Goal: Task Accomplishment & Management: Manage account settings

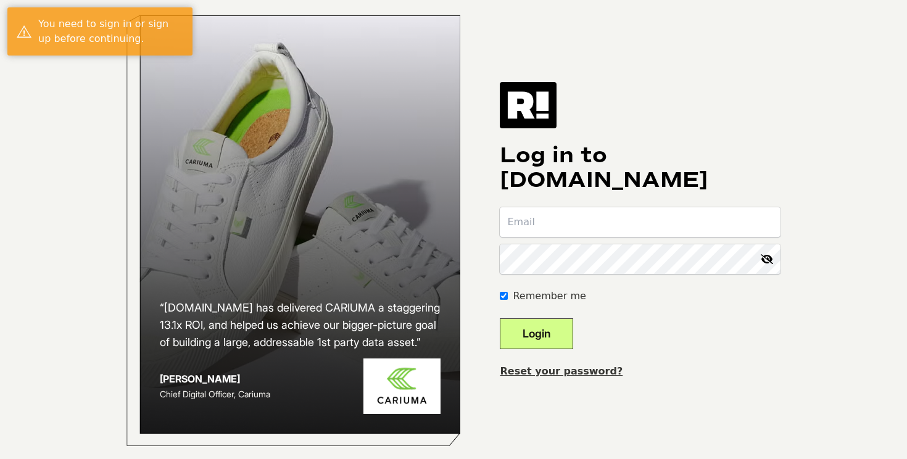
click at [598, 232] on input "email" at bounding box center [640, 222] width 281 height 30
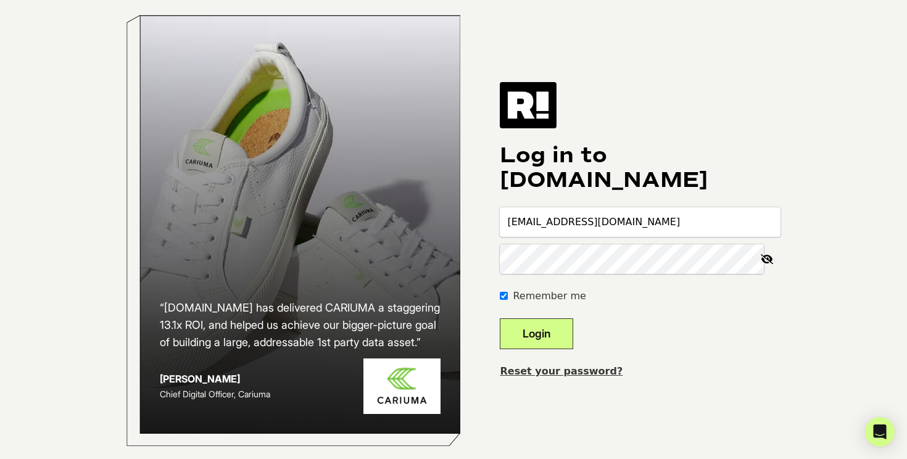
type input "[EMAIL_ADDRESS][DOMAIN_NAME]"
click at [500, 318] on button "Login" at bounding box center [536, 333] width 73 height 31
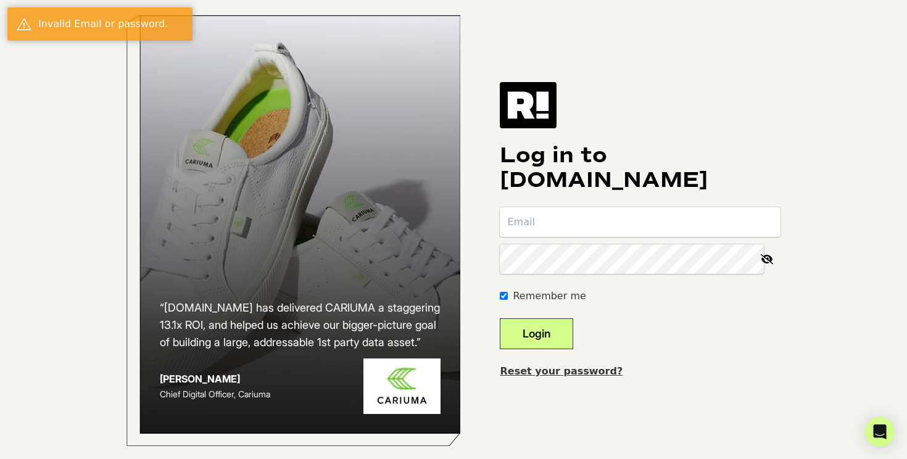
click at [586, 237] on input "email" at bounding box center [640, 222] width 281 height 30
type input "[EMAIL_ADDRESS][DOMAIN_NAME]"
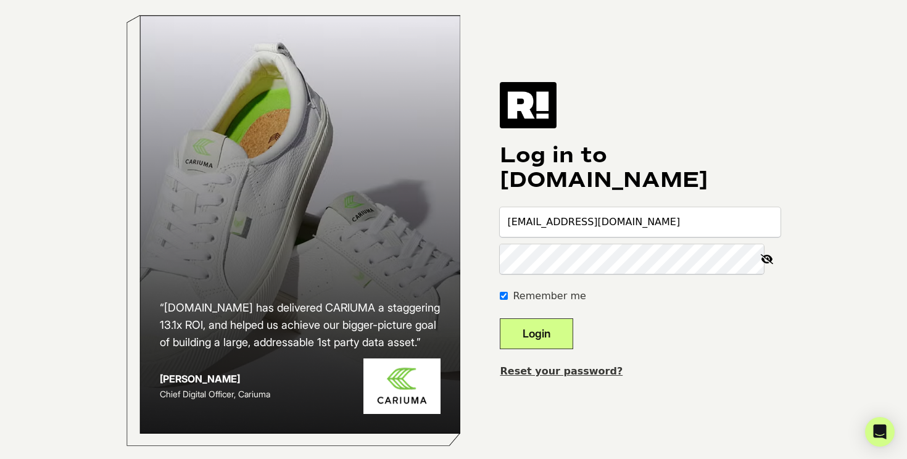
click at [500, 318] on button "Login" at bounding box center [536, 333] width 73 height 31
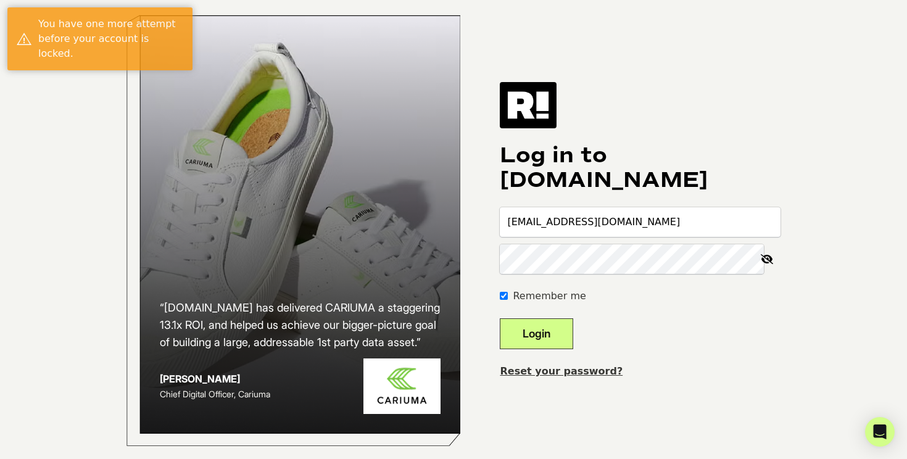
type input "[EMAIL_ADDRESS][DOMAIN_NAME]"
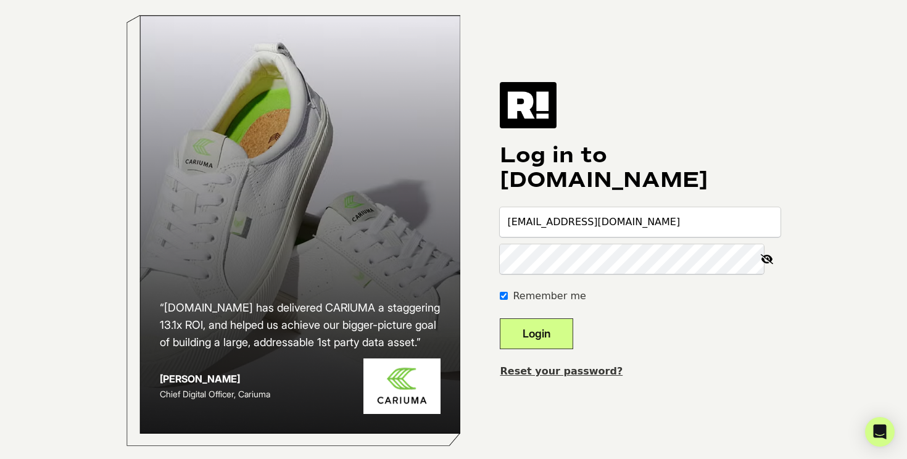
click at [500, 318] on button "Login" at bounding box center [536, 333] width 73 height 31
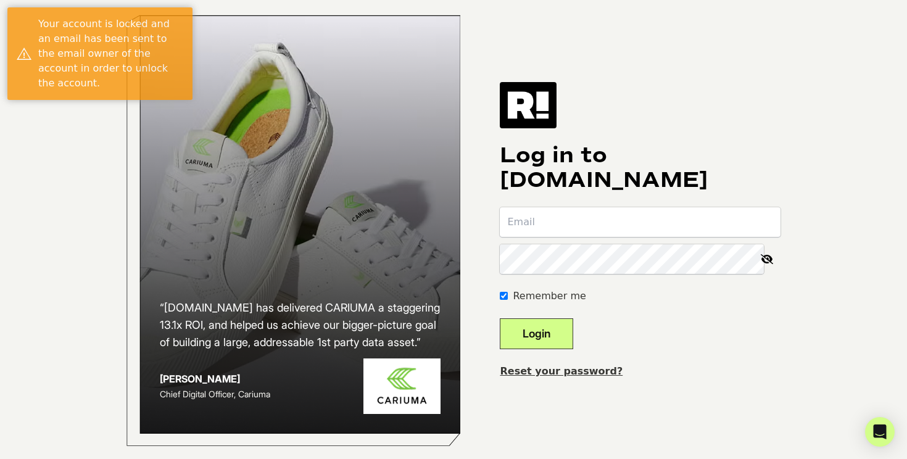
click at [532, 377] on link "Reset your password?" at bounding box center [561, 371] width 123 height 12
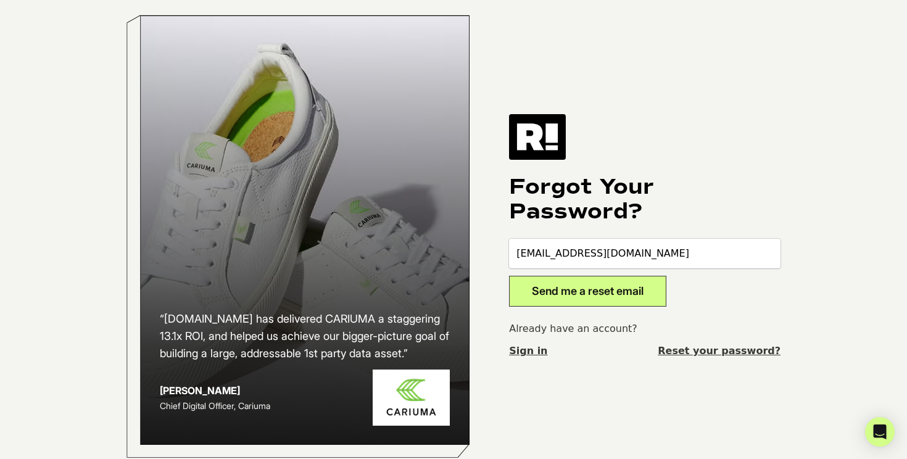
type input "lindseyg@beautyindustrygroup.com"
click at [596, 297] on button "Send me a reset email" at bounding box center [587, 291] width 157 height 31
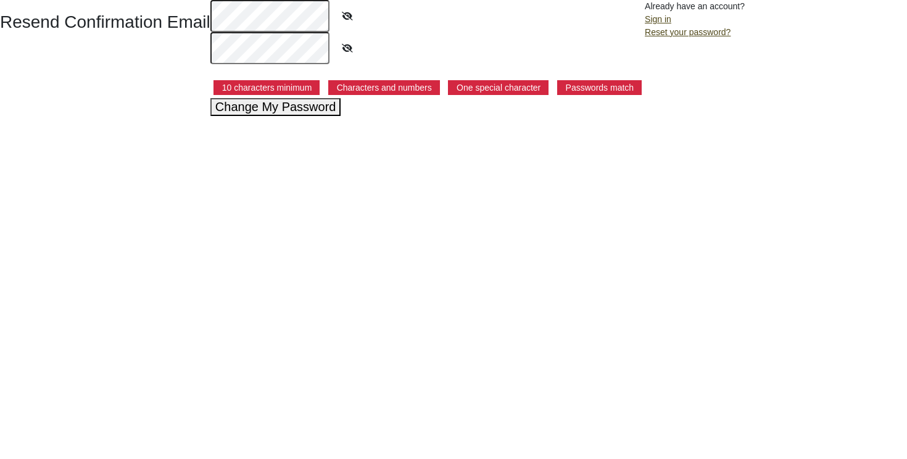
click at [248, 113] on button "Change My Password" at bounding box center [275, 107] width 131 height 18
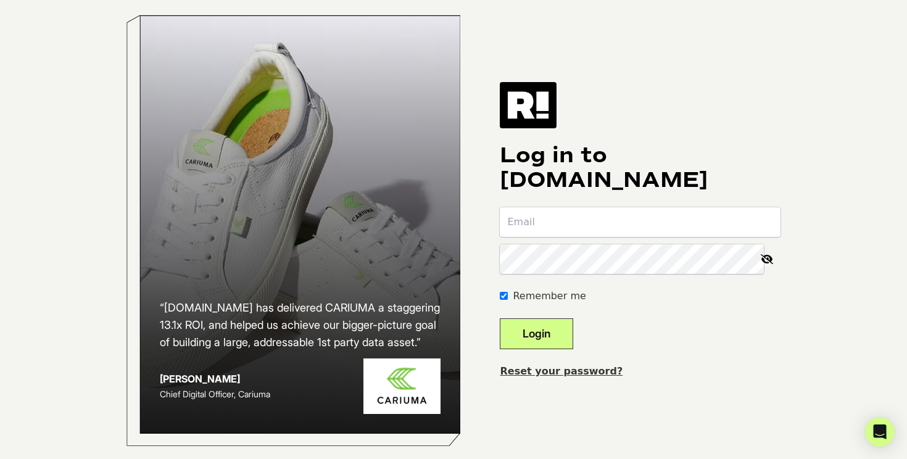
type input "lindseyg@beautyindustrygroup.com"
click at [548, 342] on button "Login" at bounding box center [536, 333] width 73 height 31
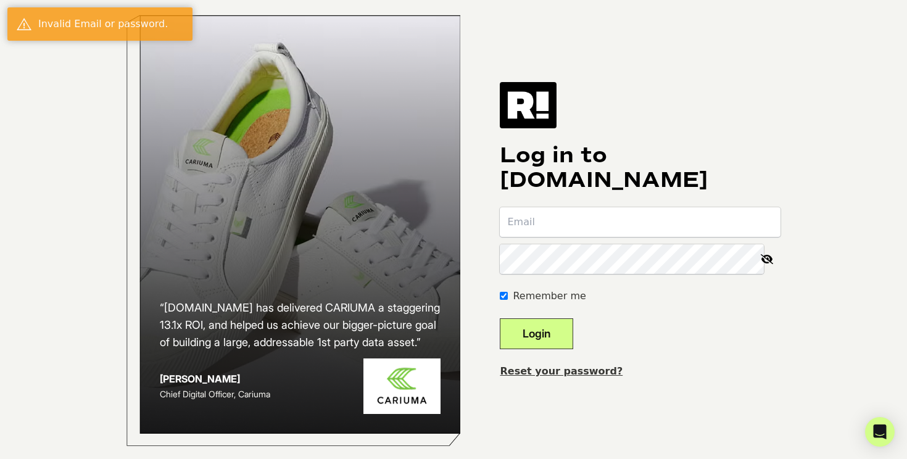
type input "[EMAIL_ADDRESS][DOMAIN_NAME]"
click at [697, 349] on form "Remember me Login" at bounding box center [640, 278] width 281 height 142
click at [590, 237] on input "email" at bounding box center [640, 222] width 281 height 30
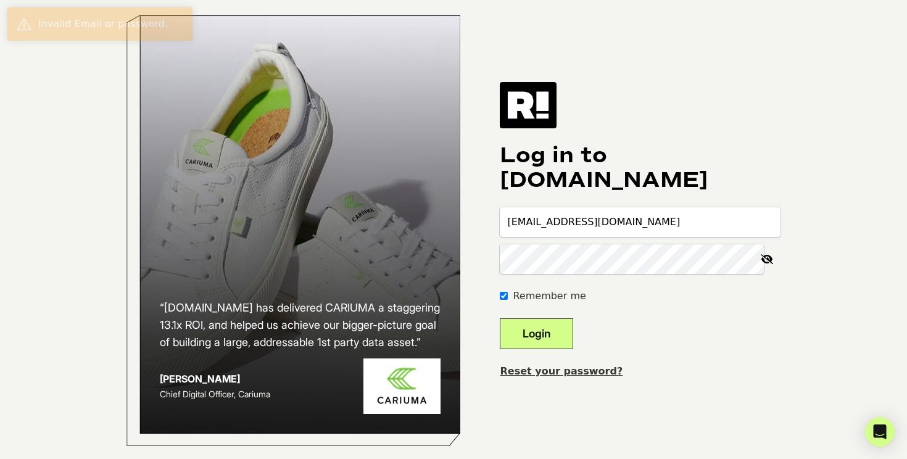
type input "lindseyg@beautyindustrygroup.com"
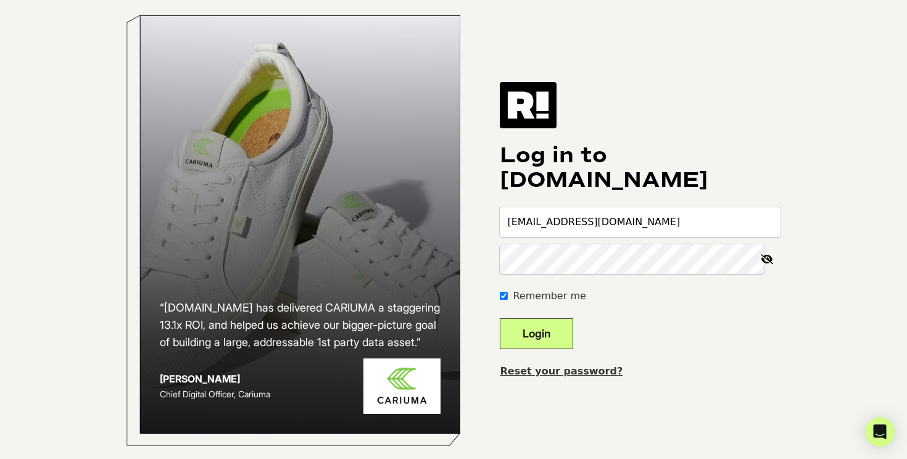
click at [500, 318] on button "Login" at bounding box center [536, 333] width 73 height 31
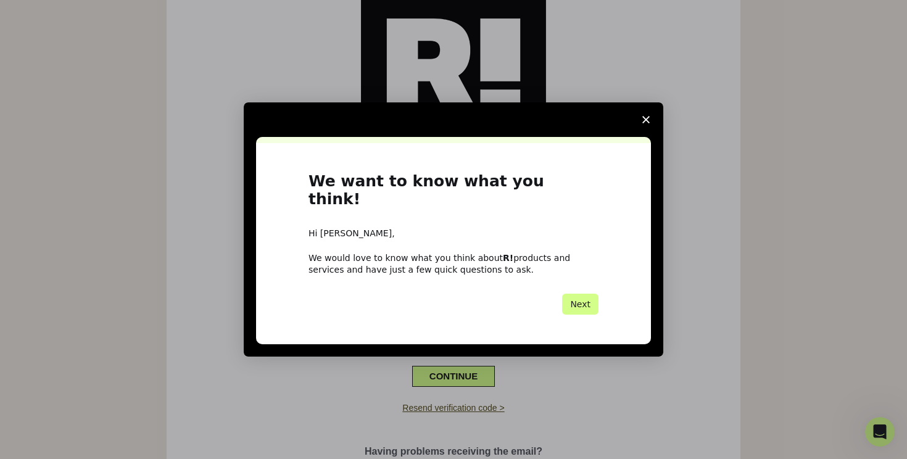
click at [656, 125] on span "Close survey" at bounding box center [646, 119] width 35 height 35
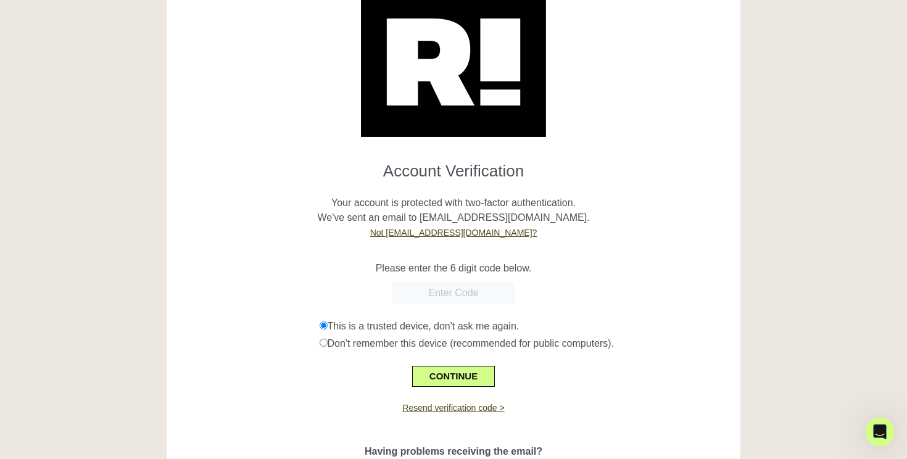
click at [456, 284] on input "text" at bounding box center [453, 293] width 123 height 22
paste input "281605"
type input "281605"
click at [563, 373] on div "CONTINUE" at bounding box center [453, 369] width 555 height 36
click at [484, 375] on button "CONTINUE" at bounding box center [453, 376] width 83 height 21
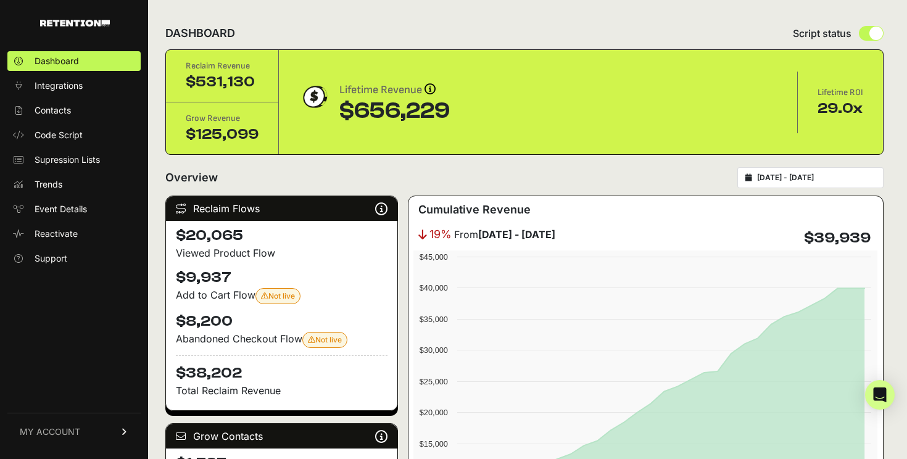
click at [66, 440] on link "MY ACCOUNT" at bounding box center [73, 432] width 133 height 38
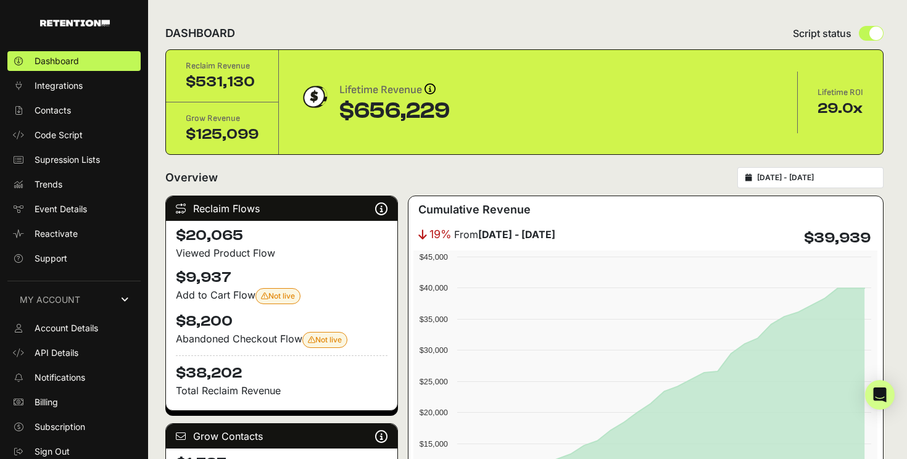
scroll to position [4, 0]
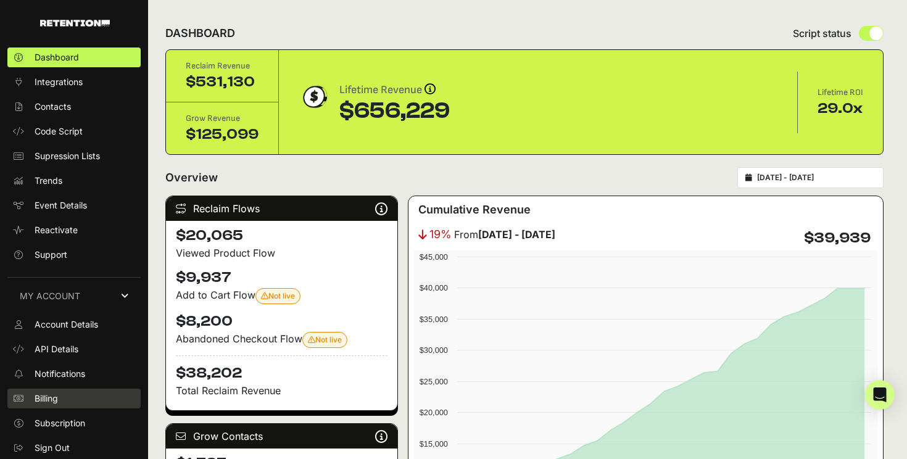
click at [64, 397] on link "Billing" at bounding box center [73, 399] width 133 height 20
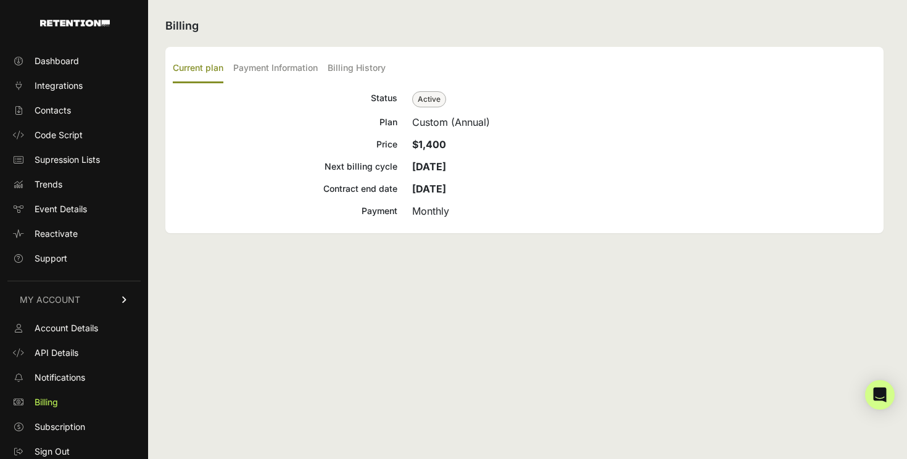
scroll to position [4, 0]
